Goal: Transaction & Acquisition: Purchase product/service

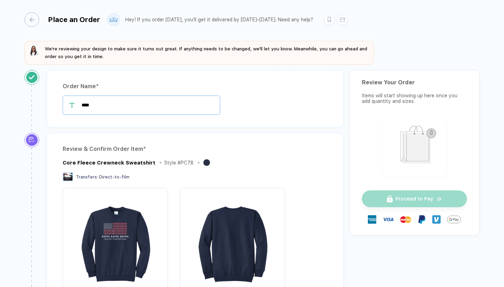
click at [188, 107] on input "****" at bounding box center [141, 104] width 157 height 19
type input "*"
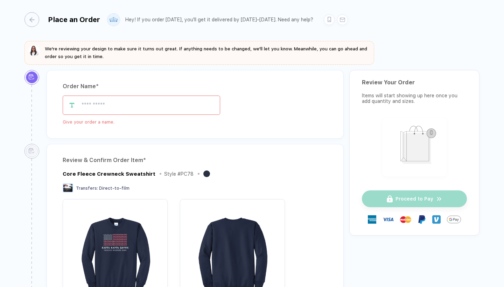
type input "*"
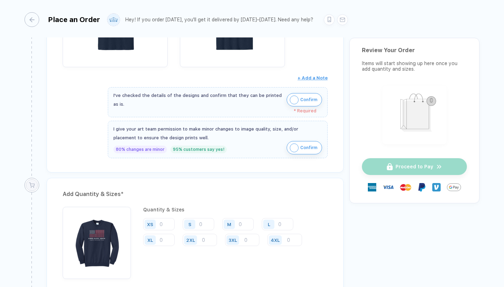
scroll to position [395, 0]
type input "**********"
click at [300, 99] on span "Confirm" at bounding box center [308, 99] width 17 height 11
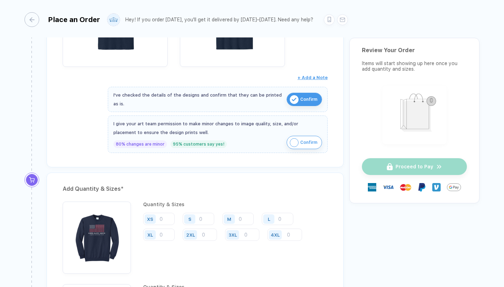
click at [293, 143] on img "button" at bounding box center [294, 142] width 9 height 9
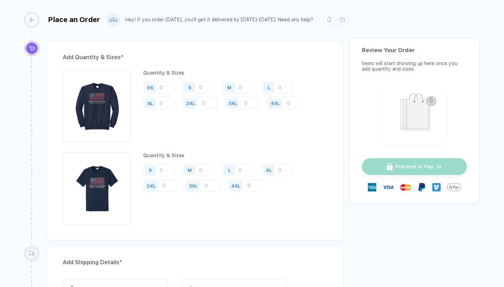
scroll to position [516, 0]
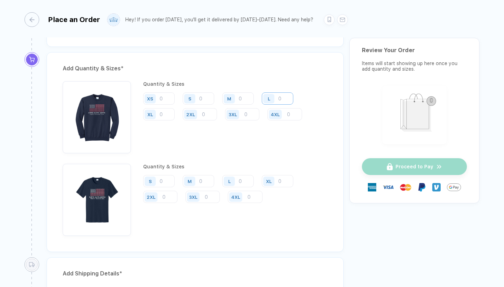
click at [281, 98] on input "number" at bounding box center [277, 98] width 31 height 12
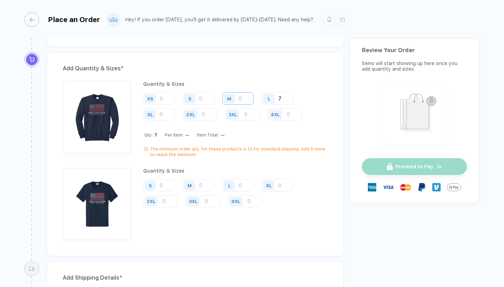
type input "7"
click at [245, 97] on input "number" at bounding box center [237, 98] width 31 height 12
type input "3"
click at [211, 114] on input "number" at bounding box center [200, 114] width 34 height 12
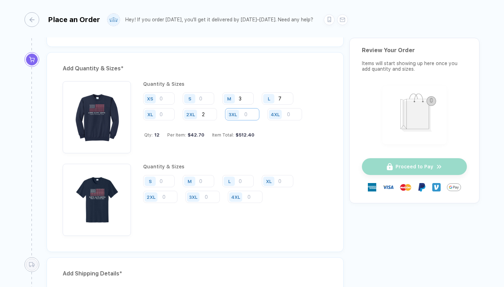
type input "2"
click at [249, 113] on input "number" at bounding box center [242, 114] width 34 height 12
type input "1"
click at [205, 180] on input "number" at bounding box center [198, 181] width 31 height 12
type input "5"
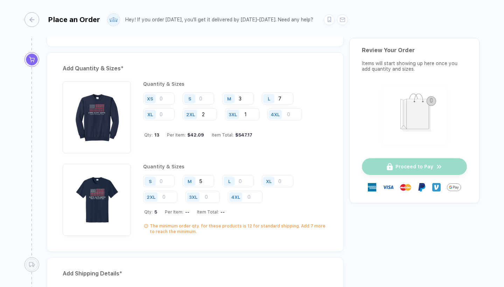
click at [241, 170] on div "Quantity & Sizes S M 5 L XL 2XL 3XL 4XL Qty: 5 Per Item: -- Item Total: -- The …" at bounding box center [235, 200] width 184 height 72
click at [241, 178] on input "number" at bounding box center [237, 181] width 31 height 12
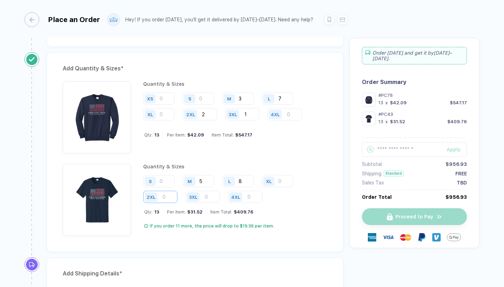
type input "8"
click at [174, 194] on input "number" at bounding box center [160, 197] width 34 height 12
type input "2"
click at [283, 180] on input "number" at bounding box center [277, 181] width 31 height 12
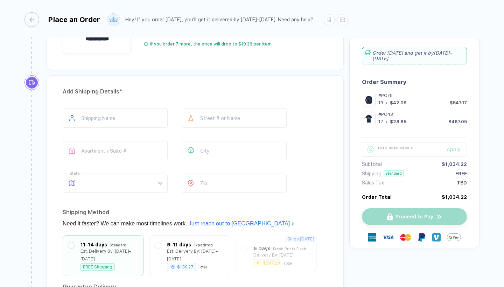
scroll to position [700, 0]
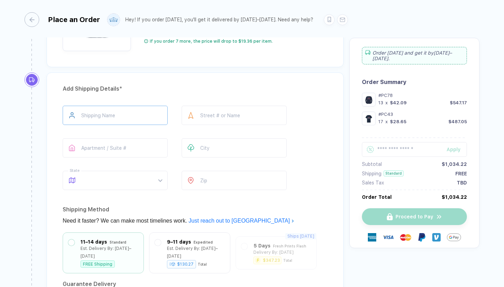
type input "2"
type input "**********"
type input "*********"
click at [214, 179] on input "number" at bounding box center [234, 180] width 105 height 19
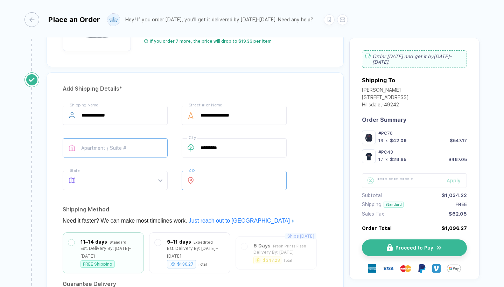
type input "*****"
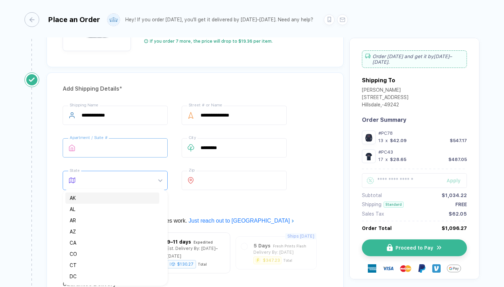
click at [132, 180] on span at bounding box center [121, 180] width 80 height 19
type input "**"
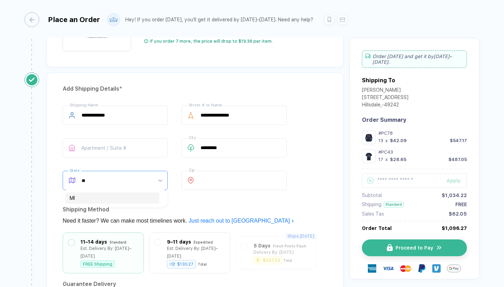
click at [126, 201] on div "MI" at bounding box center [112, 198] width 85 height 8
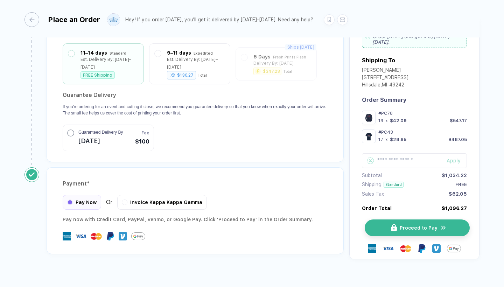
scroll to position [889, 0]
click at [404, 220] on button "Proceed to Pay" at bounding box center [416, 228] width 105 height 17
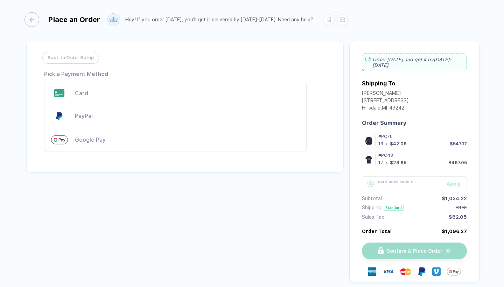
click at [175, 92] on div "Card" at bounding box center [187, 93] width 225 height 7
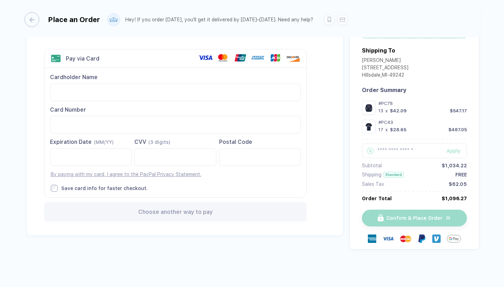
scroll to position [33, 0]
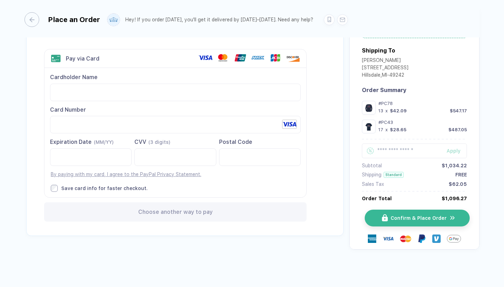
click at [409, 225] on button "Confirm & Place Order" at bounding box center [416, 218] width 105 height 17
